Goal: Transaction & Acquisition: Purchase product/service

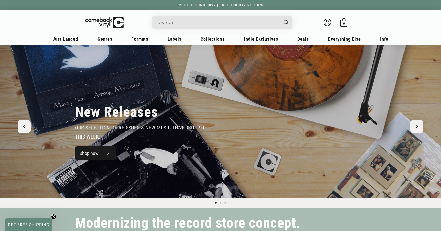
click at [97, 157] on link "shop now" at bounding box center [95, 154] width 41 height 14
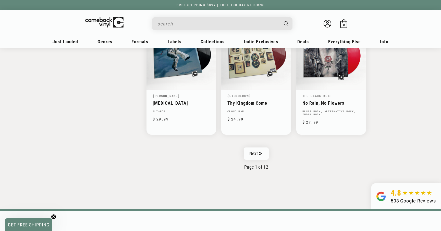
scroll to position [849, 0]
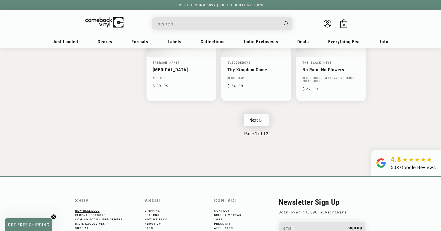
click at [266, 122] on link "Next" at bounding box center [256, 120] width 25 height 12
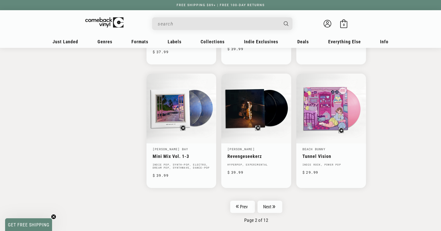
scroll to position [767, 0]
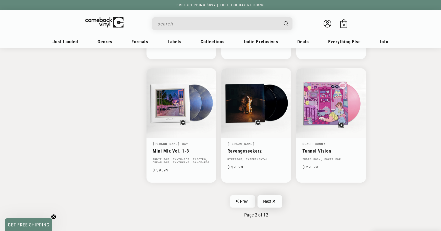
click at [275, 200] on icon "Pagination" at bounding box center [273, 201] width 3 height 3
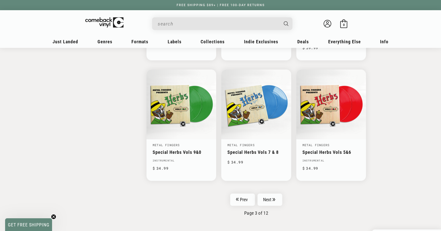
scroll to position [834, 0]
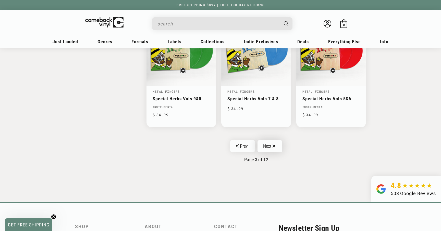
click at [263, 140] on link "Next" at bounding box center [269, 146] width 25 height 12
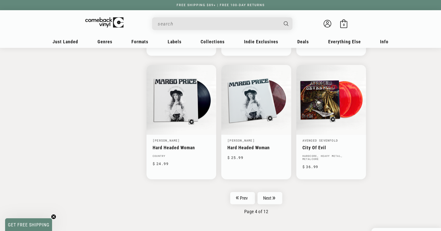
scroll to position [798, 0]
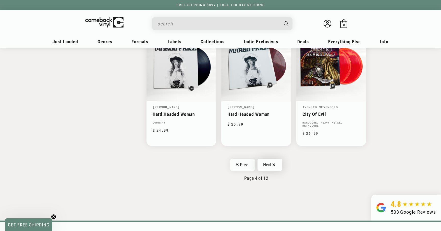
click at [263, 168] on link "Next" at bounding box center [269, 165] width 25 height 12
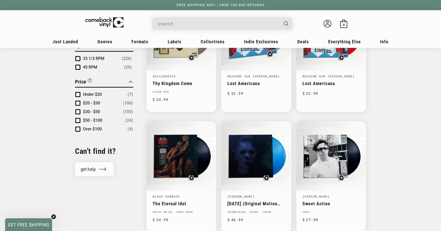
scroll to position [484, 0]
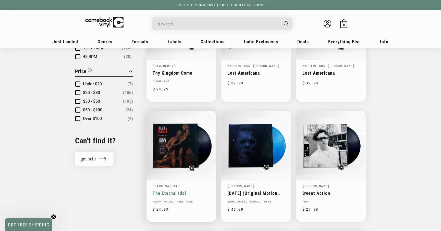
click at [161, 191] on link "The Eternal Idol" at bounding box center [181, 193] width 57 height 5
